Goal: Information Seeking & Learning: Learn about a topic

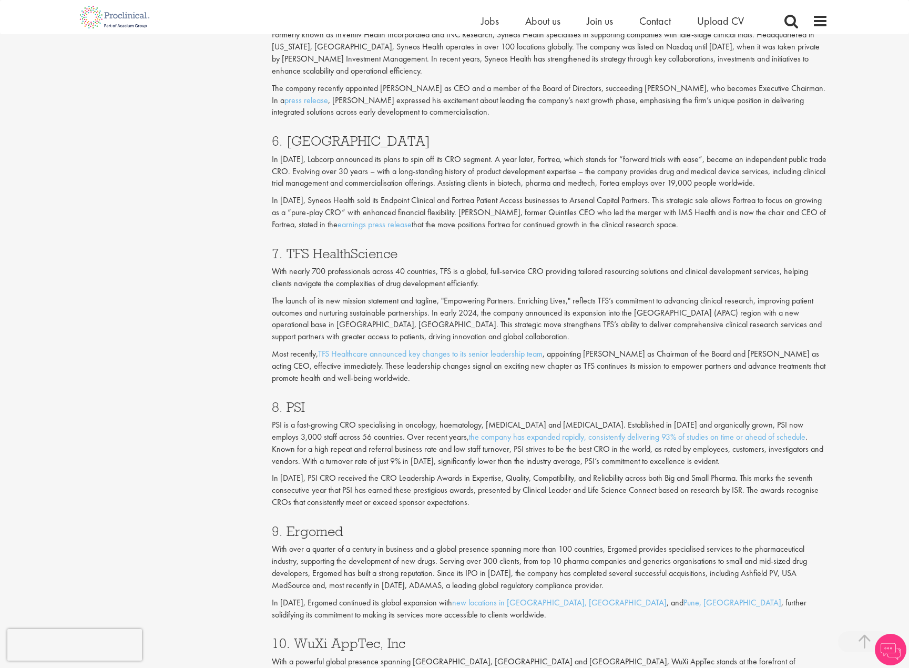
scroll to position [1945, 0]
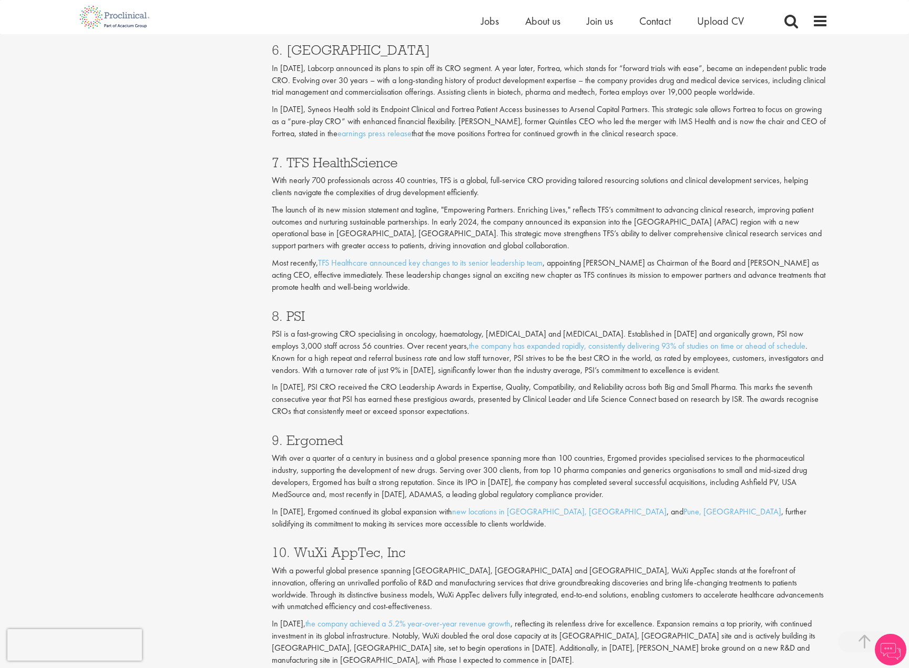
drag, startPoint x: 0, startPoint y: 0, endPoint x: 662, endPoint y: 221, distance: 698.3
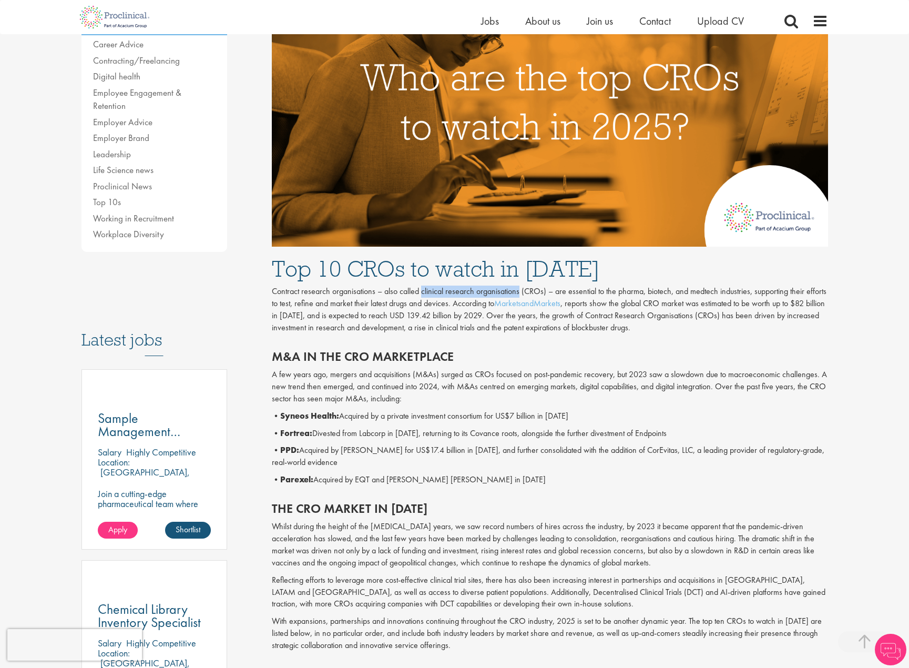
drag, startPoint x: 422, startPoint y: 294, endPoint x: 518, endPoint y: 290, distance: 96.3
click at [518, 290] on p "Contract research organisations – also called clinical research organisations (…" at bounding box center [550, 310] width 556 height 48
copy p "clinical research organisations"
